Goal: Information Seeking & Learning: Learn about a topic

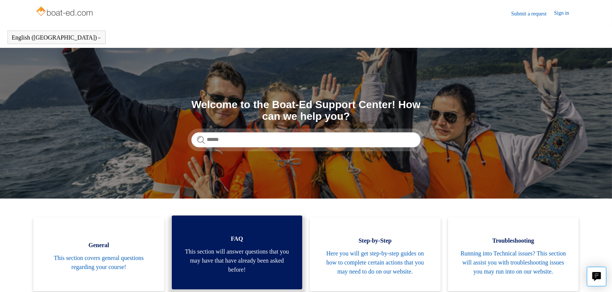
click at [275, 256] on span "This section will answer questions that you may have that have already been ask…" at bounding box center [237, 260] width 108 height 27
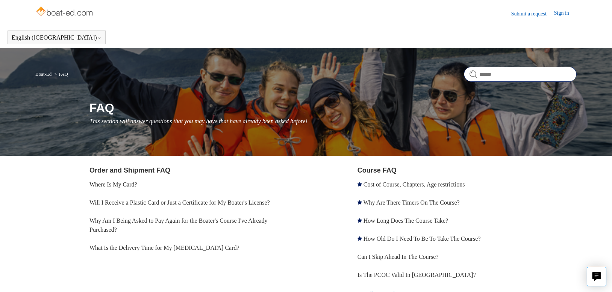
click at [481, 74] on input "Search" at bounding box center [520, 74] width 113 height 15
type input "***"
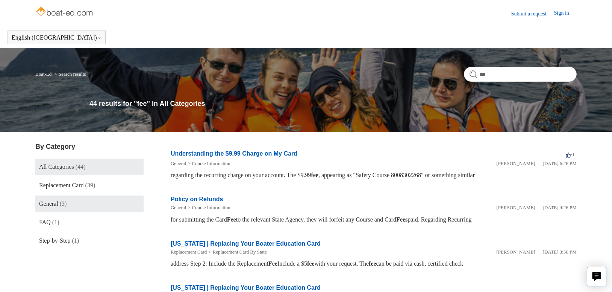
click at [105, 206] on link "General (3)" at bounding box center [89, 203] width 108 height 17
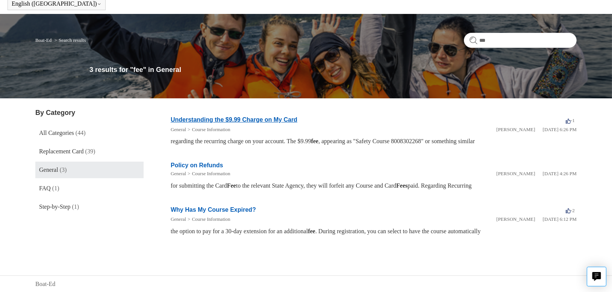
scroll to position [33, 0]
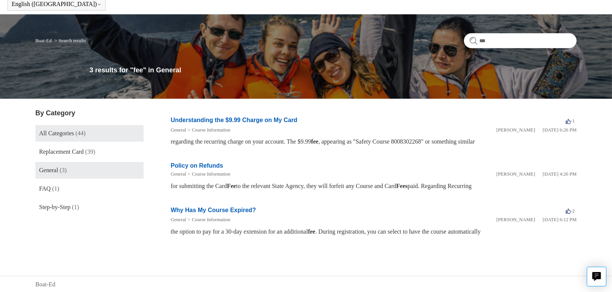
click at [60, 135] on span "All Categories" at bounding box center [56, 133] width 35 height 6
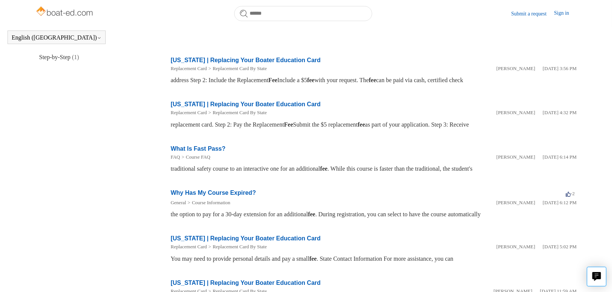
click at [111, 237] on aside "By Category All Categories (44) Replacement Card (39) General (3) FAQ (1) Step-…" at bounding box center [89, 181] width 108 height 446
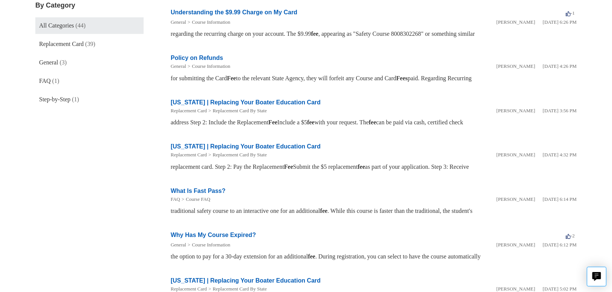
click at [183, 206] on div "traditional safety course to an interactive one for an additional fee . While t…" at bounding box center [374, 210] width 406 height 9
click at [238, 231] on link "Why Has My Course Expired?" at bounding box center [213, 234] width 85 height 6
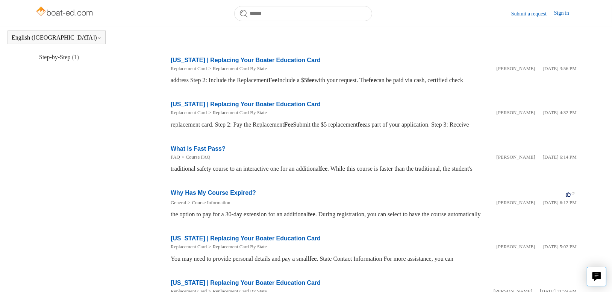
scroll to position [141, 0]
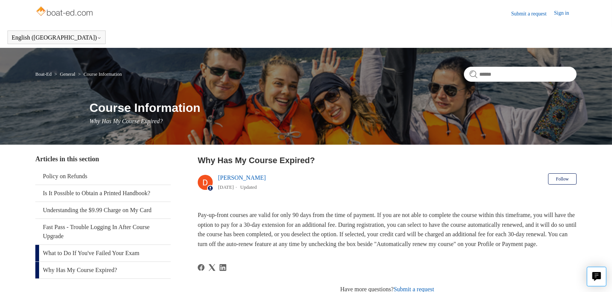
click at [96, 254] on link "What to Do If You've Failed Your Exam" at bounding box center [102, 252] width 135 height 17
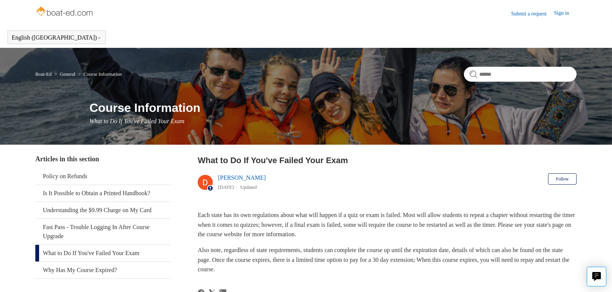
click at [318, 252] on span "Also note, regardless of state requirements, students can complete the course u…" at bounding box center [384, 259] width 372 height 26
click at [320, 266] on p "Also note, regardless of state requirements, students can complete the course u…" at bounding box center [387, 259] width 379 height 29
click at [493, 76] on input "Search" at bounding box center [520, 74] width 113 height 15
type input "****"
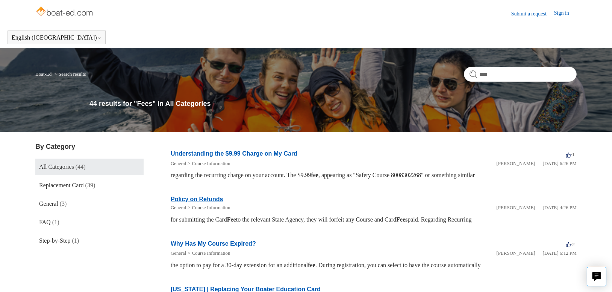
click at [213, 200] on link "Policy on Refunds" at bounding box center [197, 199] width 53 height 6
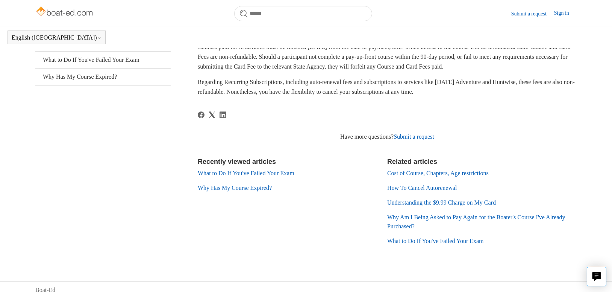
scroll to position [172, 0]
click at [410, 174] on link "Cost of Course, Chapters, Age restrictions" at bounding box center [438, 172] width 102 height 6
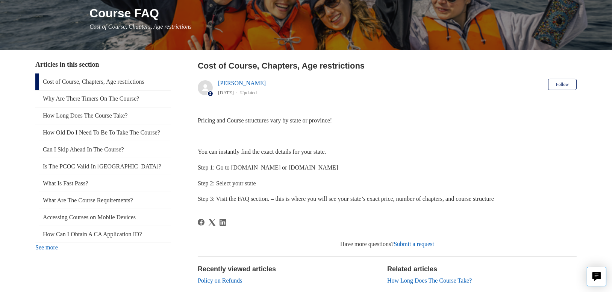
scroll to position [94, 0]
click at [100, 136] on link "How Old Do I Need To Be To Take The Course?" at bounding box center [102, 132] width 135 height 17
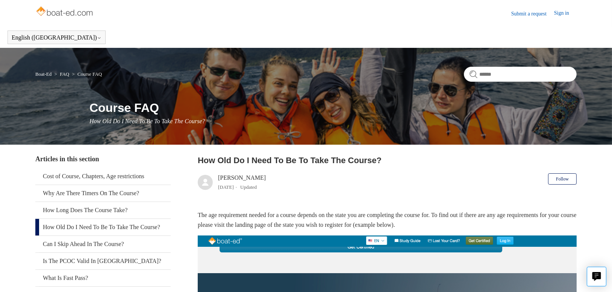
click at [46, 11] on img at bounding box center [65, 12] width 60 height 15
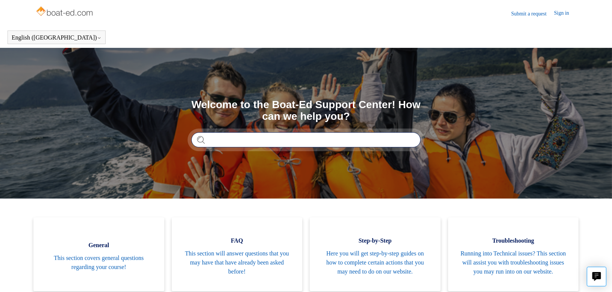
click at [280, 145] on input "Search" at bounding box center [305, 139] width 229 height 15
type input "*******"
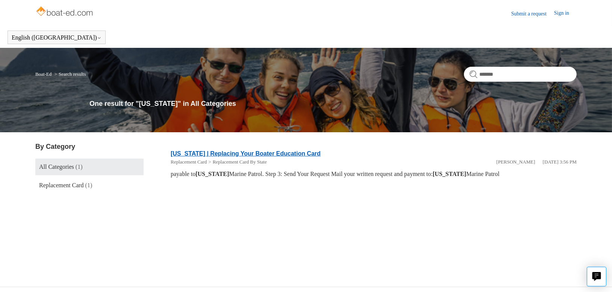
click at [284, 155] on link "[US_STATE] | Replacing Your Boater Education Card" at bounding box center [246, 153] width 150 height 6
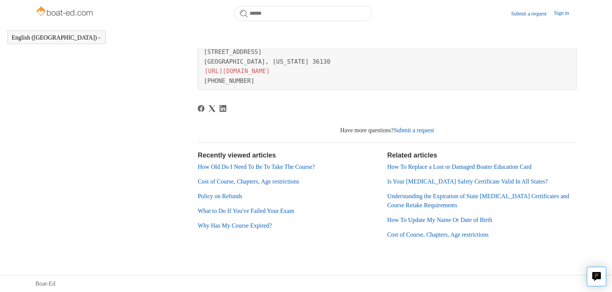
scroll to position [395, 0]
click at [433, 182] on link "Is Your [MEDICAL_DATA] Safety Certificate Valid In All States?" at bounding box center [467, 181] width 161 height 6
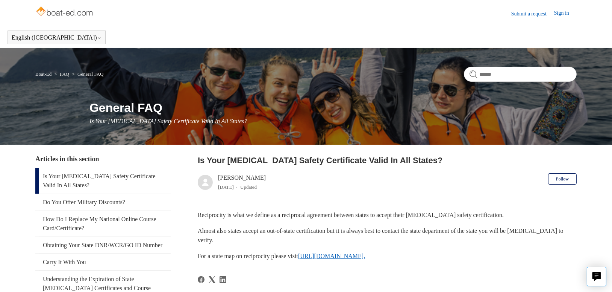
click at [365, 257] on link "[URL][DOMAIN_NAME]." at bounding box center [331, 255] width 67 height 6
click at [556, 11] on link "Sign in" at bounding box center [565, 13] width 23 height 9
click at [572, 12] on span "BM D" at bounding box center [566, 13] width 21 height 7
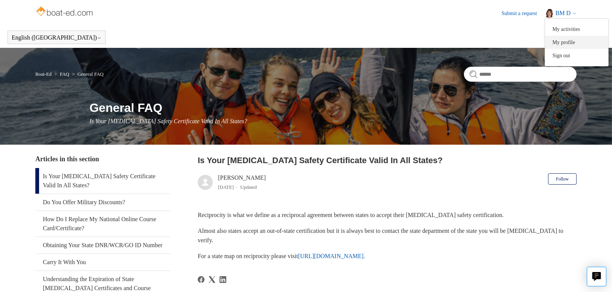
click at [577, 44] on link "My profile" at bounding box center [576, 42] width 63 height 13
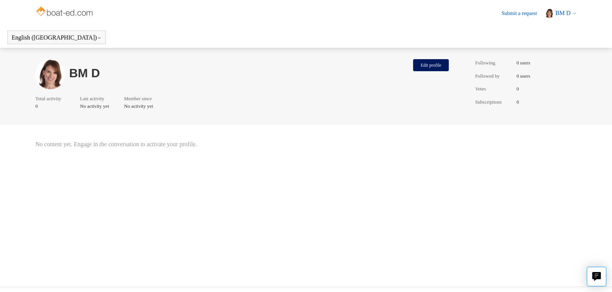
click at [567, 11] on span "BM D" at bounding box center [563, 13] width 15 height 6
click at [568, 30] on link "My activities" at bounding box center [576, 29] width 63 height 13
